Goal: Navigation & Orientation: Find specific page/section

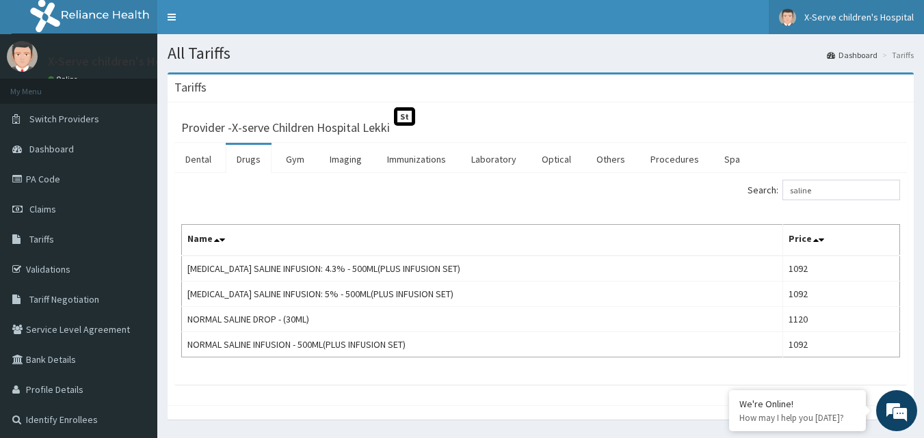
click at [889, 21] on span "X-Serve children's Hospital" at bounding box center [858, 17] width 109 height 12
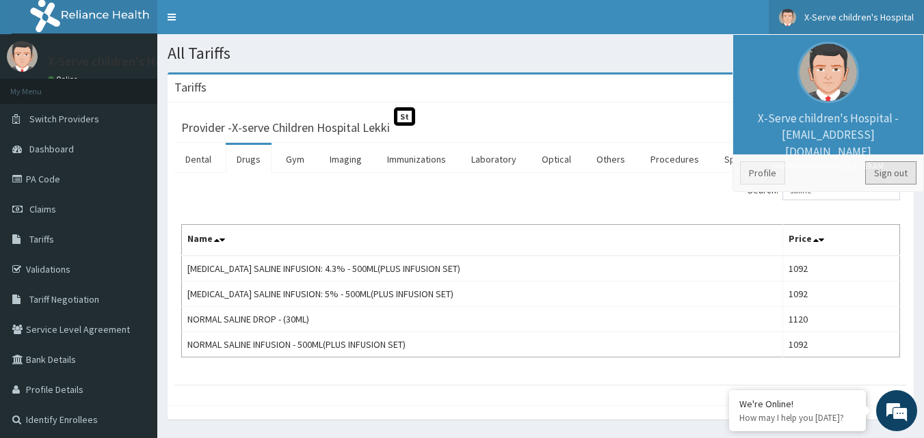
click at [892, 167] on link "Sign out" at bounding box center [890, 172] width 51 height 23
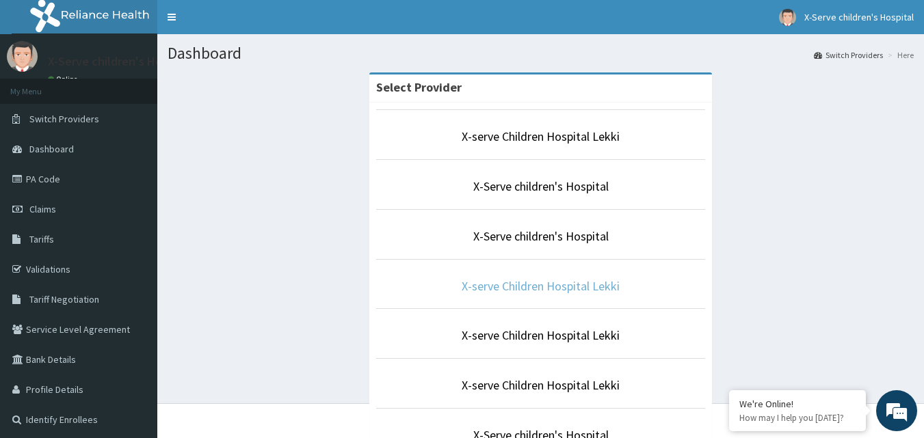
click at [568, 282] on link "X-serve Children Hospital Lekki" at bounding box center [541, 286] width 158 height 16
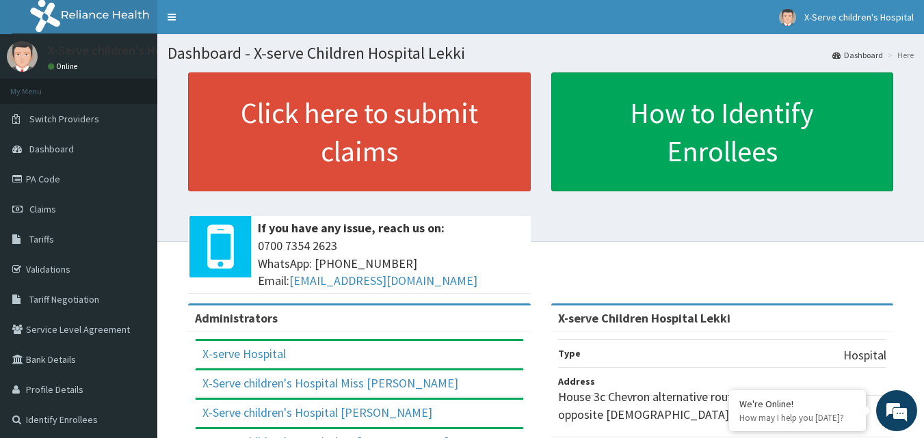
click at [56, 178] on link "PA Code" at bounding box center [78, 179] width 157 height 30
